Goal: Task Accomplishment & Management: Manage account settings

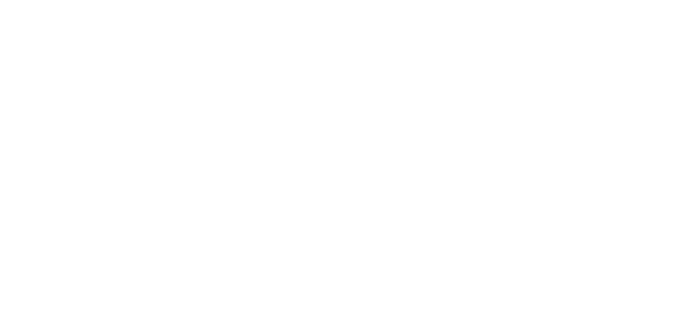
click at [28, 153] on div at bounding box center [346, 163] width 692 height 327
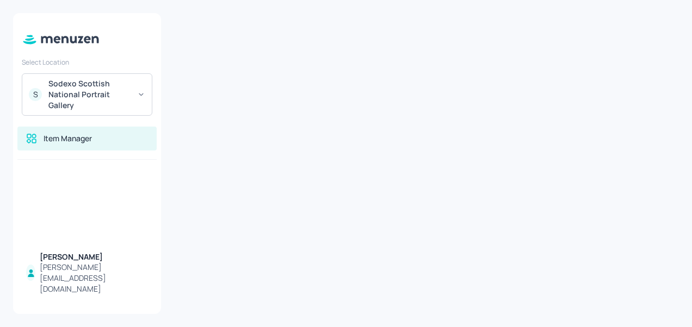
click at [94, 88] on div "Sodexo Scottish National Portrait Gallery" at bounding box center [89, 94] width 82 height 33
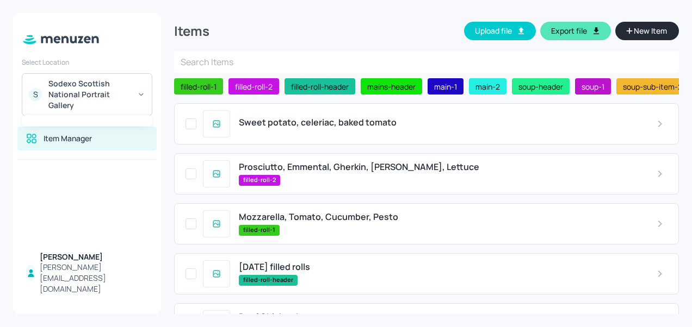
click at [377, 19] on div at bounding box center [346, 163] width 692 height 327
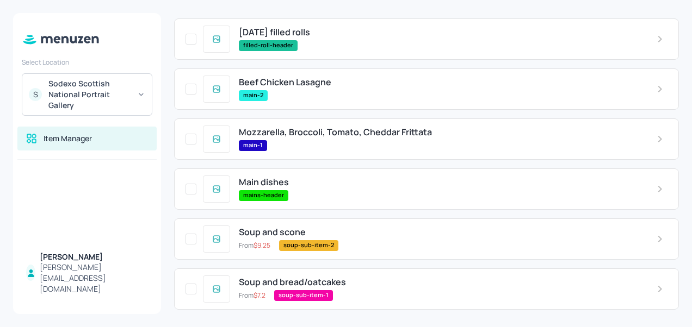
scroll to position [239, 0]
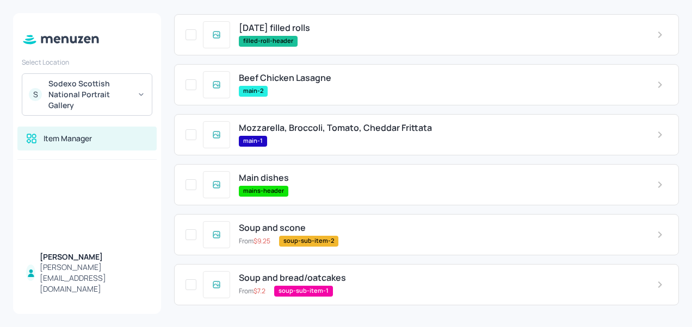
click at [335, 129] on span "Mozzarella, Broccoli, Tomato, Cheddar Frittata" at bounding box center [335, 128] width 193 height 10
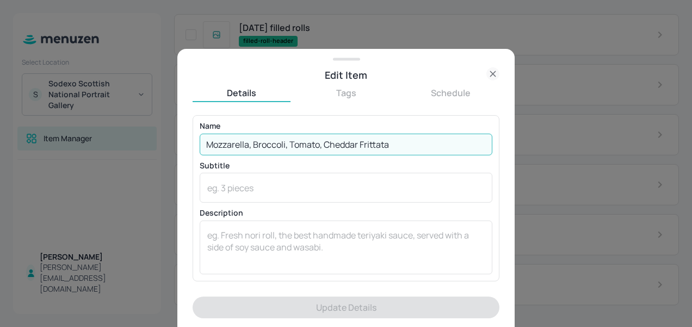
drag, startPoint x: 358, startPoint y: 144, endPoint x: 72, endPoint y: 167, distance: 286.9
click at [72, 167] on div "Edit Item Details Tags Schedule Name Mozzarella, Broccoli, Tomato, Cheddar Frit…" at bounding box center [346, 163] width 692 height 327
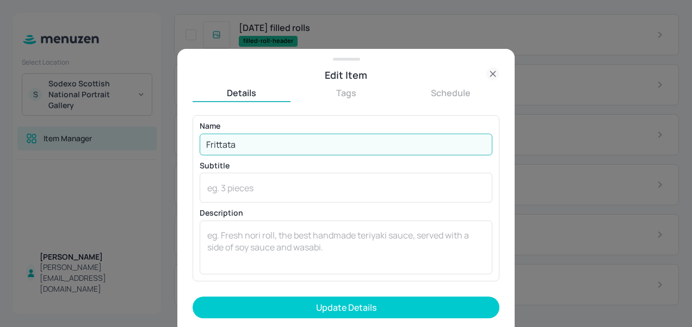
click at [262, 138] on input "Frittata" at bounding box center [346, 145] width 292 height 22
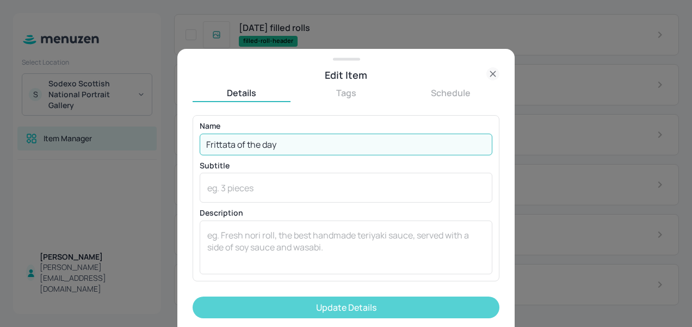
type input "Frittata of the day"
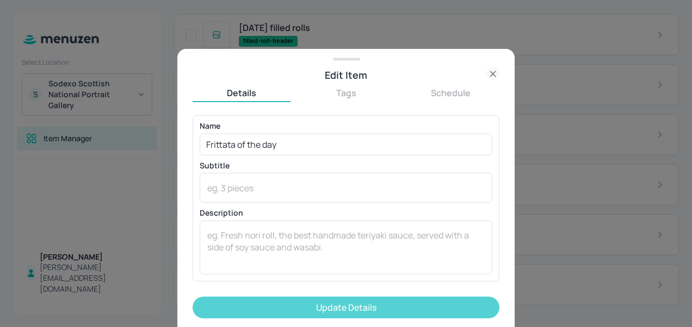
click at [341, 304] on button "Update Details" at bounding box center [345, 308] width 307 height 22
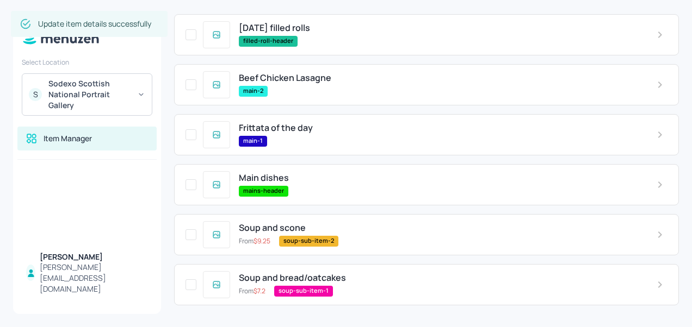
click at [285, 75] on span "Beef Chicken Lasagne" at bounding box center [285, 78] width 92 height 10
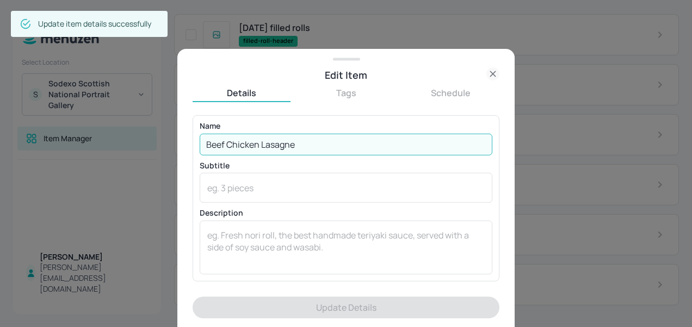
drag, startPoint x: 302, startPoint y: 148, endPoint x: 77, endPoint y: 135, distance: 225.5
click at [77, 135] on div "Edit Item Details Tags Schedule Name Beef Chicken Lasagne ​ Subtitle x ​ Descri…" at bounding box center [346, 163] width 692 height 327
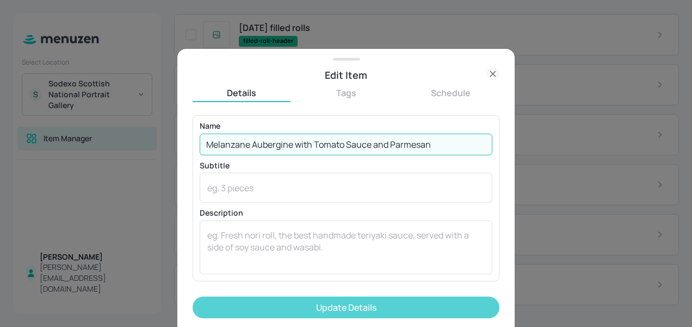
type input "Melanzane Aubergine with Tomato Sauce and Parmesan"
click at [273, 309] on button "Update Details" at bounding box center [345, 308] width 307 height 22
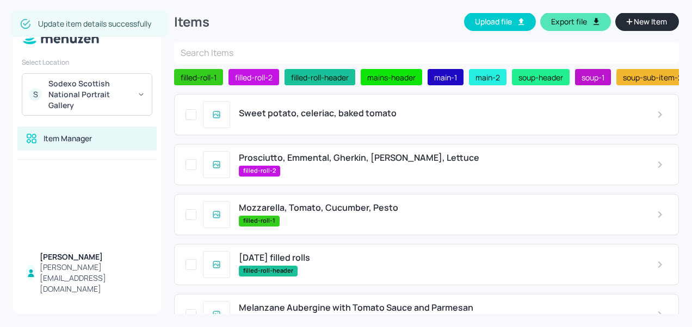
scroll to position [8, 0]
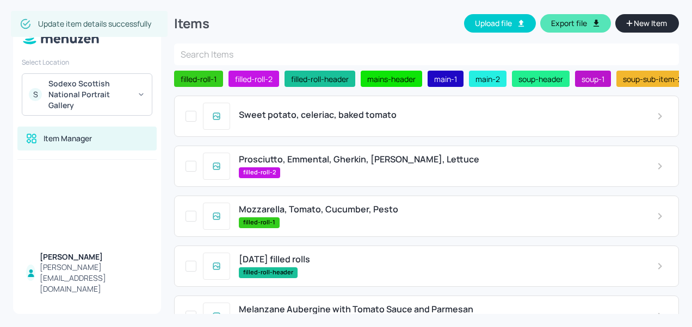
click at [341, 119] on span "Sweet potato, celeriac, baked tomato" at bounding box center [318, 115] width 158 height 10
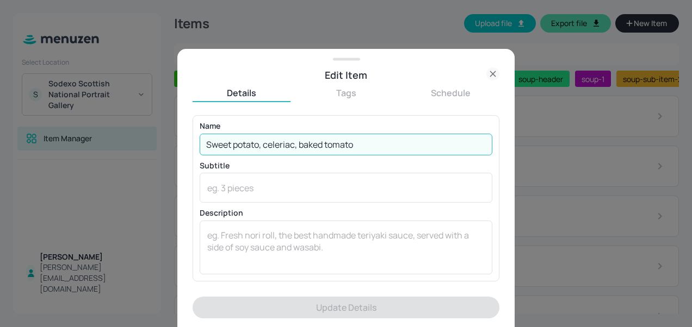
drag, startPoint x: 368, startPoint y: 147, endPoint x: 42, endPoint y: 122, distance: 326.6
click at [42, 122] on div "Edit Item Details Tags Schedule Name Sweet potato, celeriac, baked tomato ​ Sub…" at bounding box center [346, 163] width 692 height 327
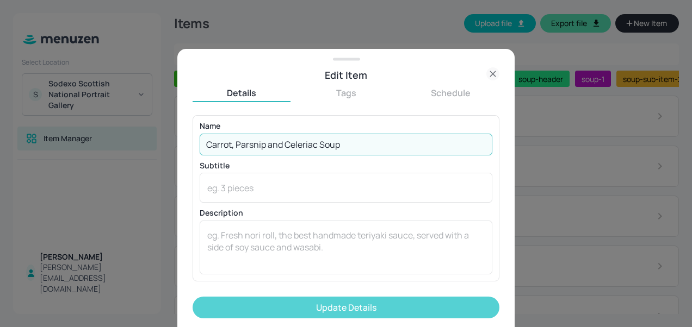
type input "Carrot, Parsnip and Celeriac Soup"
click at [298, 301] on button "Update Details" at bounding box center [345, 308] width 307 height 22
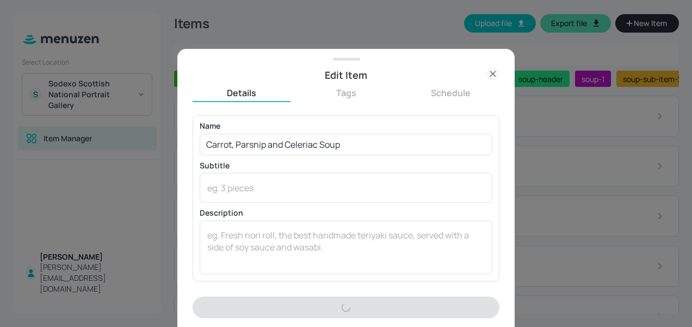
click at [437, 85] on div "Details Tags Schedule Name Carrot, Parsnip and Celeriac Soup ​ Subtitle x ​ Des…" at bounding box center [345, 205] width 307 height 245
click at [490, 77] on icon at bounding box center [492, 74] width 5 height 5
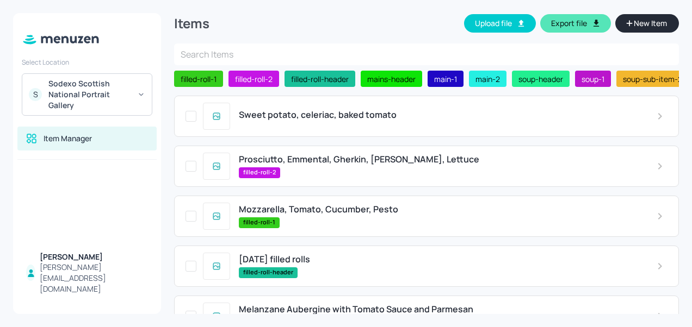
click at [352, 114] on span "Sweet potato, celeriac, baked tomato" at bounding box center [318, 115] width 158 height 10
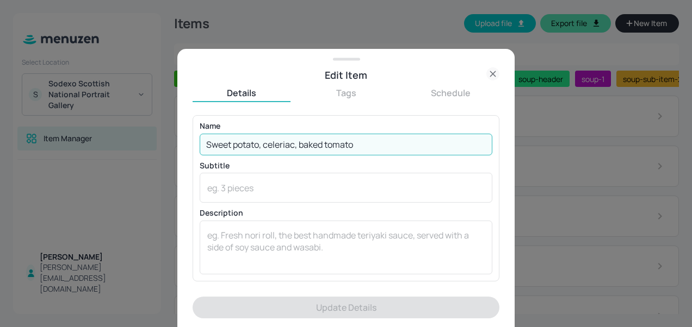
drag, startPoint x: 357, startPoint y: 147, endPoint x: 9, endPoint y: 156, distance: 347.5
click at [9, 156] on div "Edit Item Details Tags Schedule Name Sweet potato, celeriac, baked tomato ​ Sub…" at bounding box center [346, 163] width 692 height 327
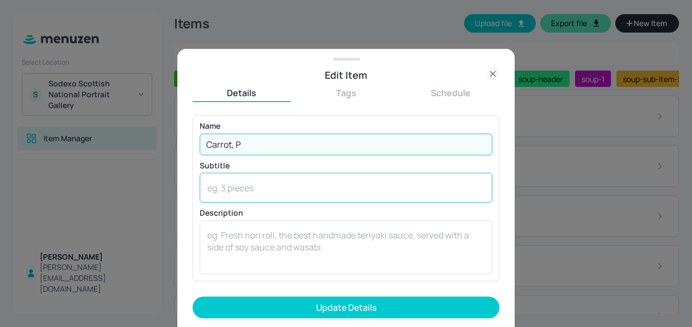
type input "Carrot, Parsnip and Celeriac Soup"
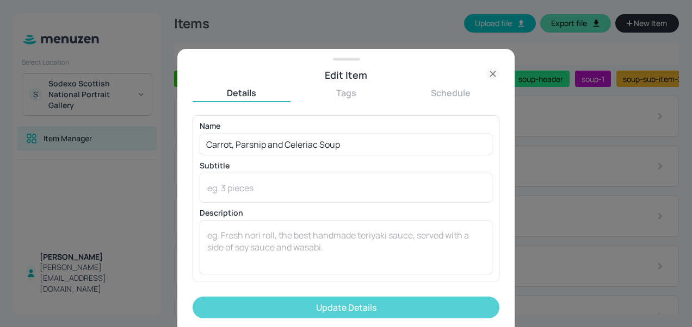
click at [313, 308] on button "Update Details" at bounding box center [345, 308] width 307 height 22
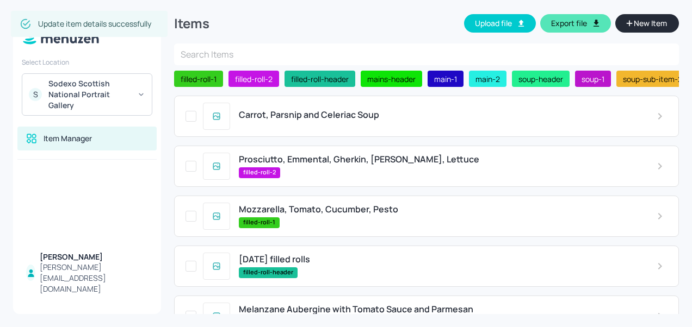
click at [409, 165] on span "Prosciutto, Emmental, Gherkin, [PERSON_NAME], Lettuce" at bounding box center [359, 159] width 240 height 10
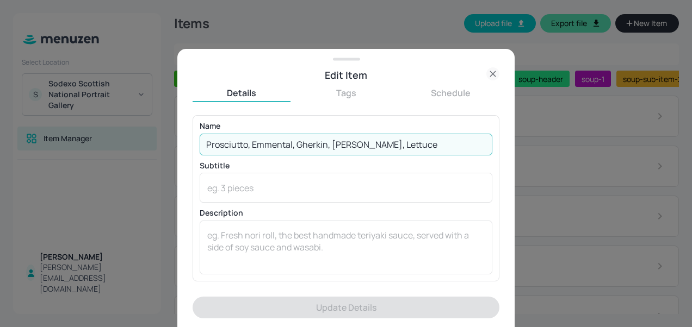
drag, startPoint x: 331, startPoint y: 145, endPoint x: 248, endPoint y: 144, distance: 82.1
click at [248, 144] on input "Prosciutto, Emmental, Gherkin, [PERSON_NAME], Lettuce" at bounding box center [346, 145] width 292 height 22
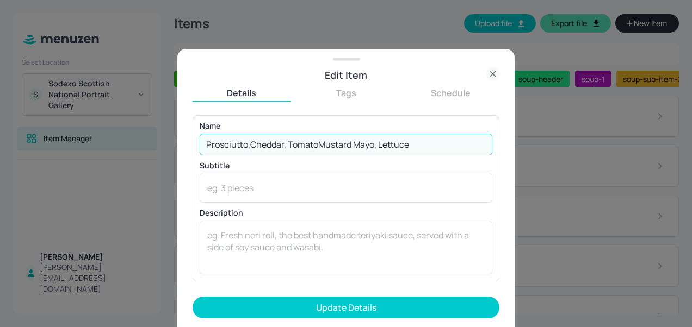
click at [250, 148] on input "Prosciutto,Cheddar, TomatoMustard Mayo, Lettuce" at bounding box center [346, 145] width 292 height 22
click at [321, 145] on input "Prosciutto, Cheddar, TomatoMustard Mayo, Lettuce" at bounding box center [346, 145] width 292 height 22
drag, startPoint x: 391, startPoint y: 142, endPoint x: 324, endPoint y: 140, distance: 67.4
click at [324, 140] on input "Prosciutto, Cheddar, Tomato, Mustard Mayo, Lettuce" at bounding box center [346, 145] width 292 height 22
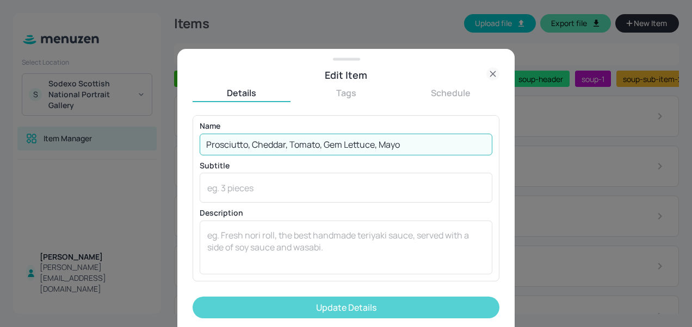
type input "Prosciutto, Cheddar, Tomato, Gem Lettuce, Mayo"
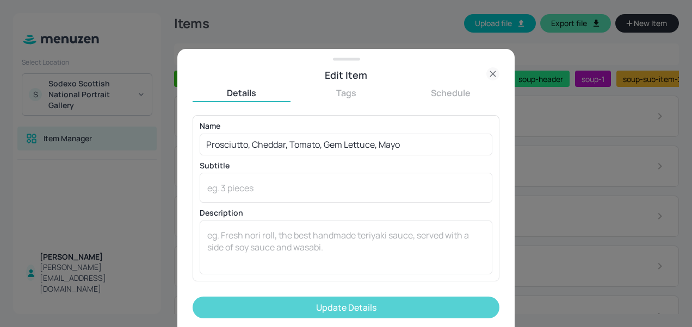
click at [370, 314] on button "Update Details" at bounding box center [345, 308] width 307 height 22
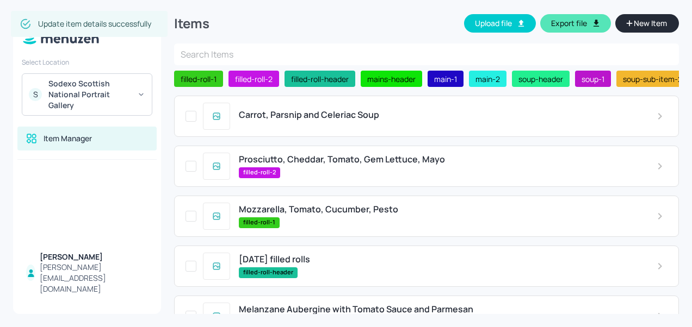
click at [391, 211] on span "Mozzarella, Tomato, Cucumber, Pesto" at bounding box center [318, 209] width 159 height 10
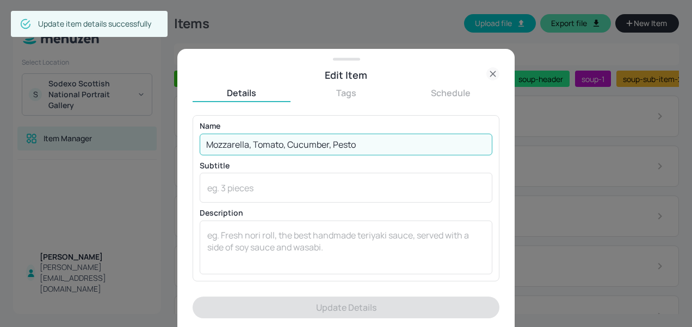
drag, startPoint x: 370, startPoint y: 145, endPoint x: 87, endPoint y: 161, distance: 283.2
click at [87, 161] on div "Edit Item Details Tags Schedule Name Mozzarella, Tomato, Cucumber, Pesto ​ Subt…" at bounding box center [346, 163] width 692 height 327
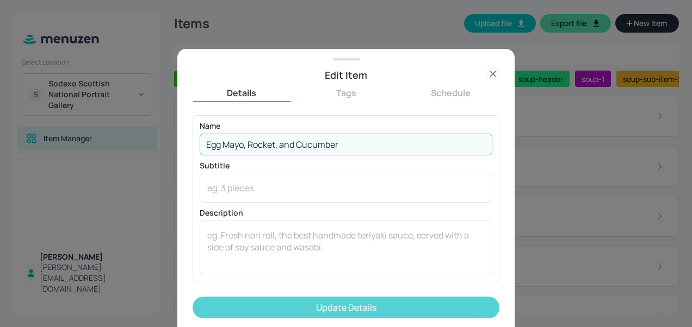
type input "Egg Mayo, Rocket, and Cucumber"
click at [215, 304] on button "Update Details" at bounding box center [345, 308] width 307 height 22
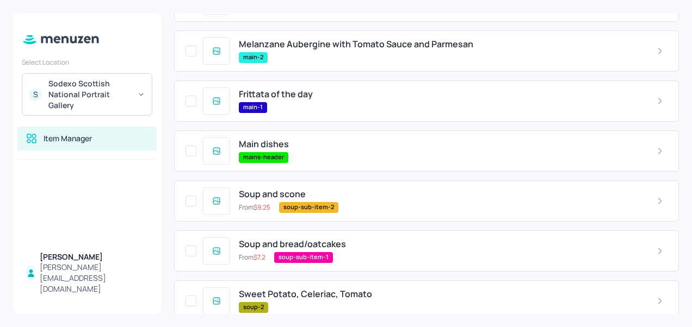
scroll to position [364, 0]
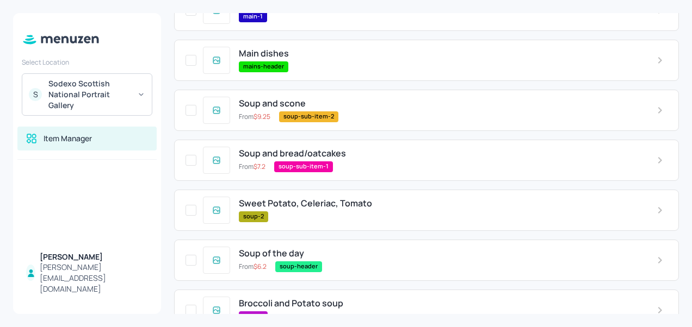
click at [334, 198] on span "Sweet Potato, Celeriac, Tomato" at bounding box center [305, 203] width 133 height 10
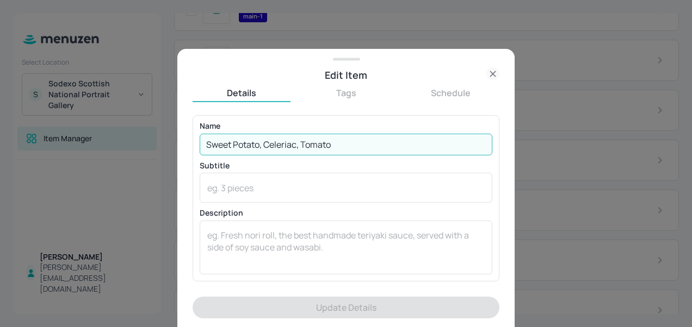
drag, startPoint x: 343, startPoint y: 140, endPoint x: 129, endPoint y: 144, distance: 213.7
click at [129, 144] on div "Edit Item Details Tags Schedule Name Sweet Potato, Celeriac, Tomato ​ Subtitle …" at bounding box center [346, 163] width 692 height 327
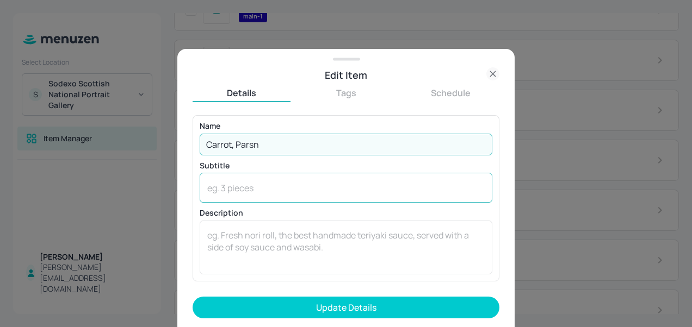
type input "Carrot, Parsnip and Celeriac Soup"
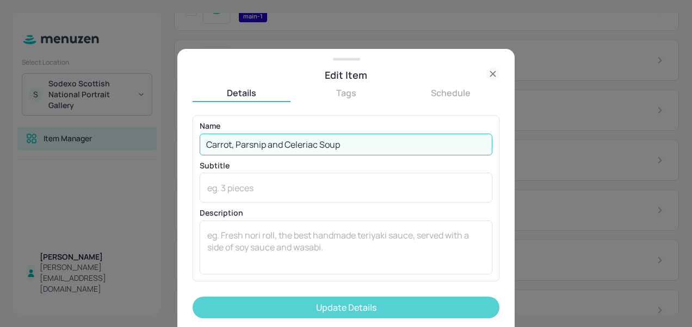
click at [340, 306] on button "Update Details" at bounding box center [345, 308] width 307 height 22
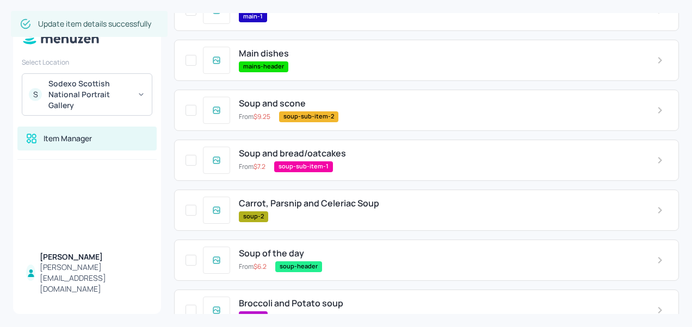
scroll to position [388, 0]
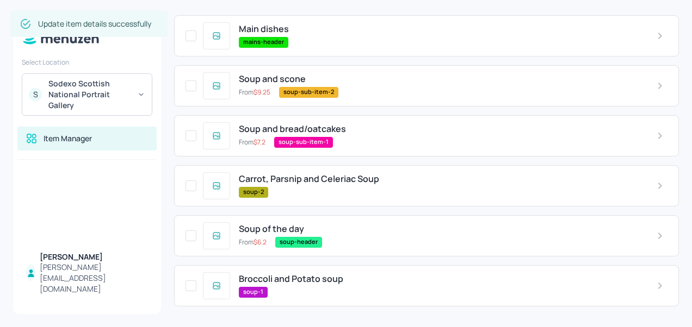
click at [315, 281] on span "Broccoli and Potato soup" at bounding box center [291, 279] width 104 height 10
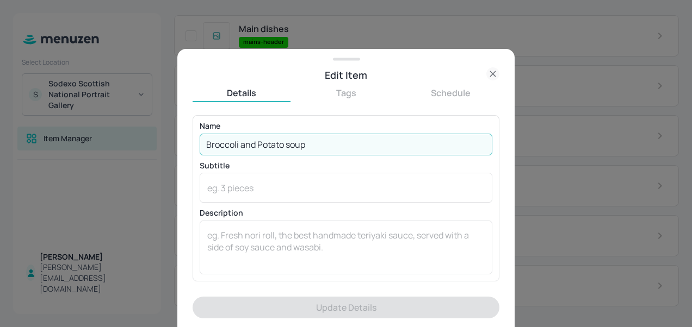
drag, startPoint x: 315, startPoint y: 147, endPoint x: 116, endPoint y: 128, distance: 199.8
click at [116, 128] on div "Edit Item Details Tags Schedule Name Broccoli and Potato soup ​ Subtitle x ​ De…" at bounding box center [346, 163] width 692 height 327
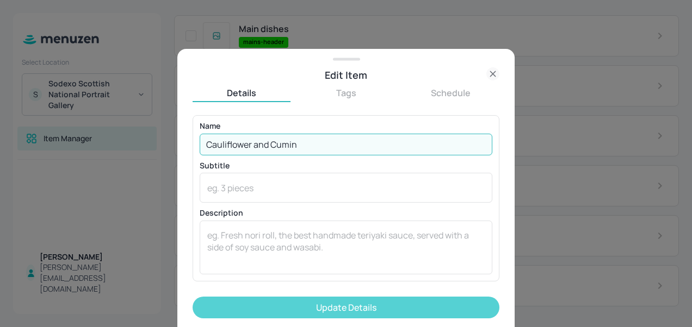
type input "Cauliflower and Cumin"
click at [295, 303] on button "Update Details" at bounding box center [345, 308] width 307 height 22
